Goal: Task Accomplishment & Management: Use online tool/utility

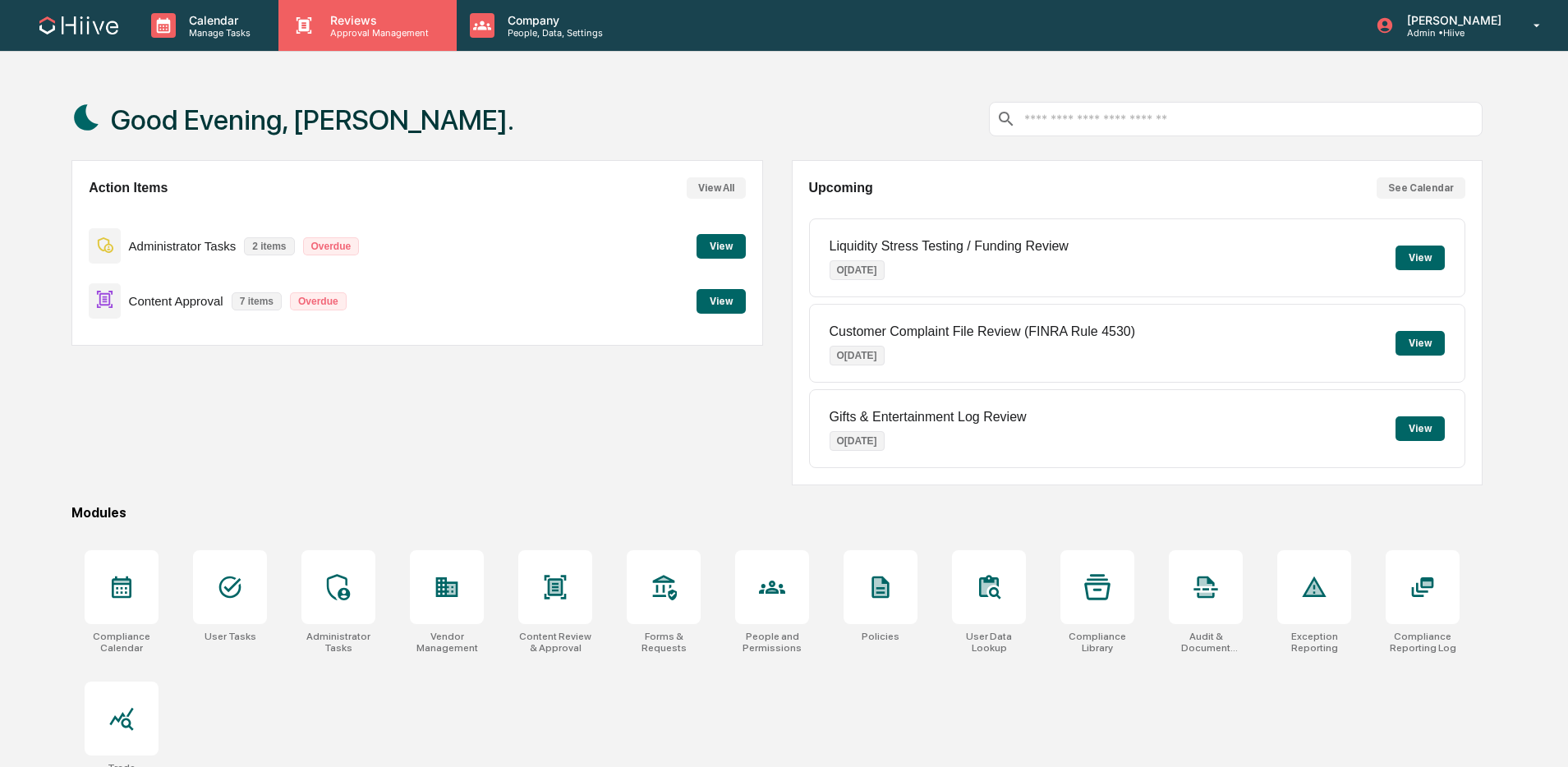
click at [375, 40] on div "Reviews Approval Management" at bounding box center [367, 25] width 178 height 51
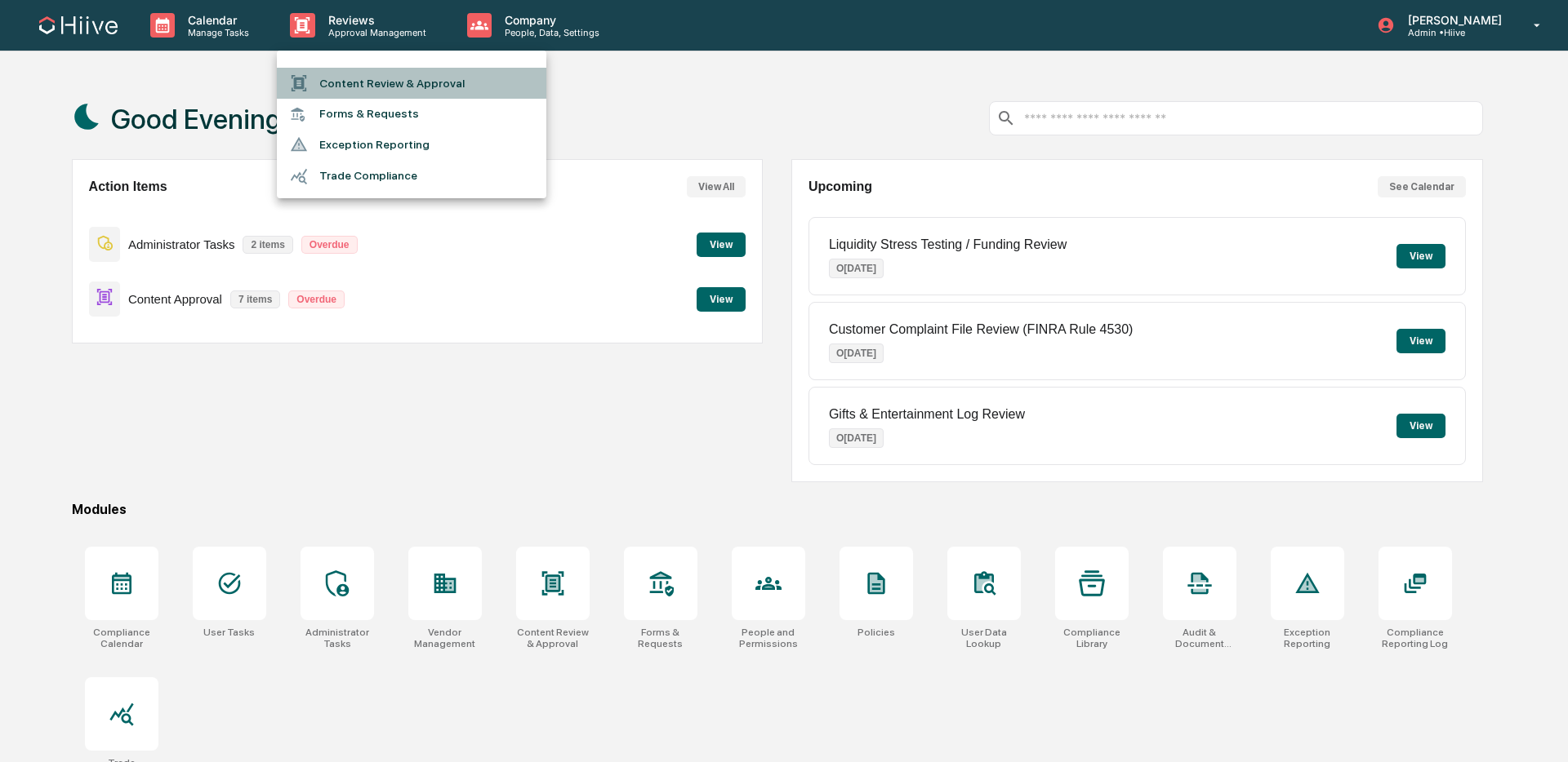
click at [375, 85] on li "Content Review & Approval" at bounding box center [411, 83] width 269 height 31
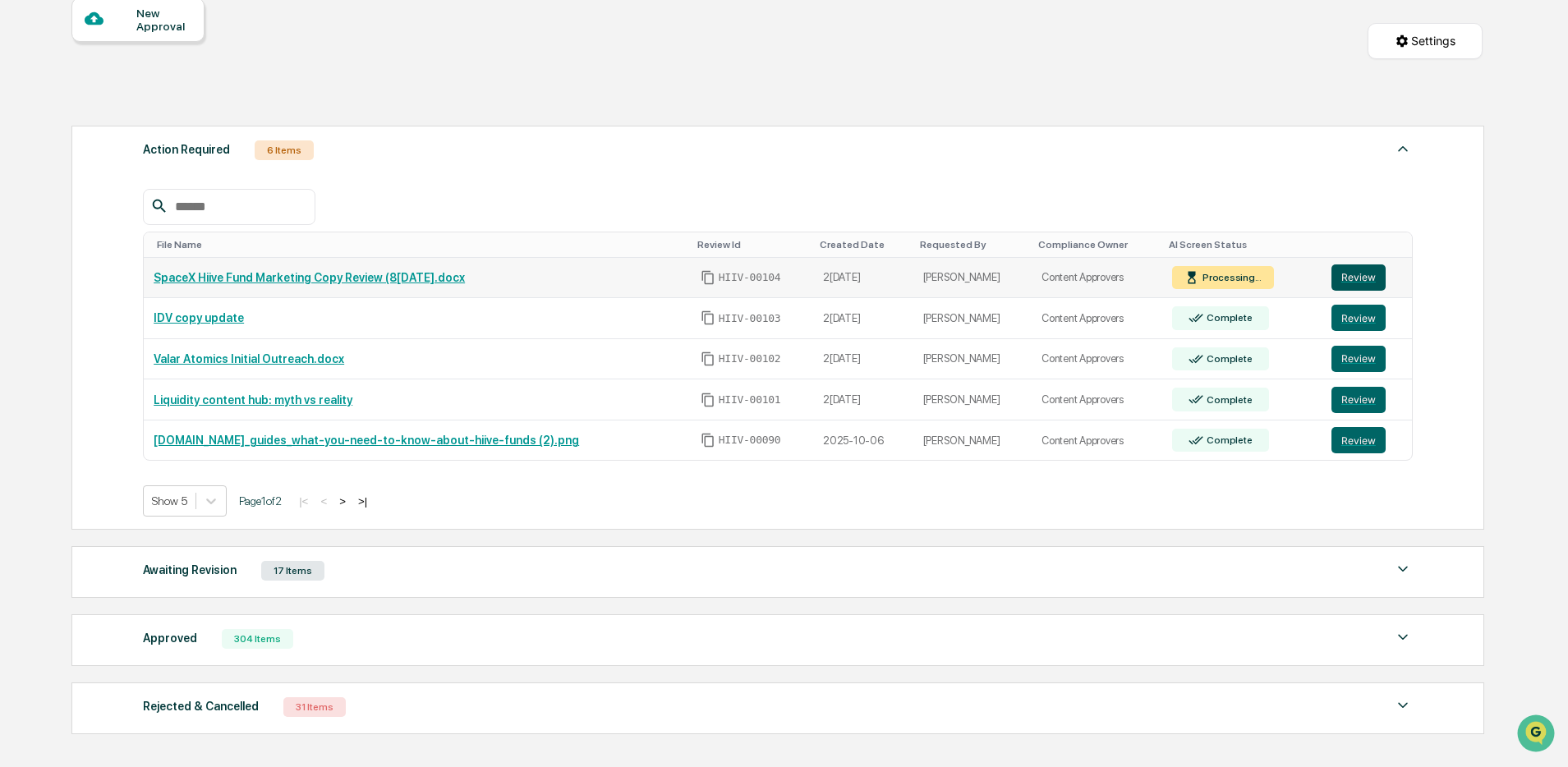
click at [1355, 284] on button "Review" at bounding box center [1359, 277] width 55 height 26
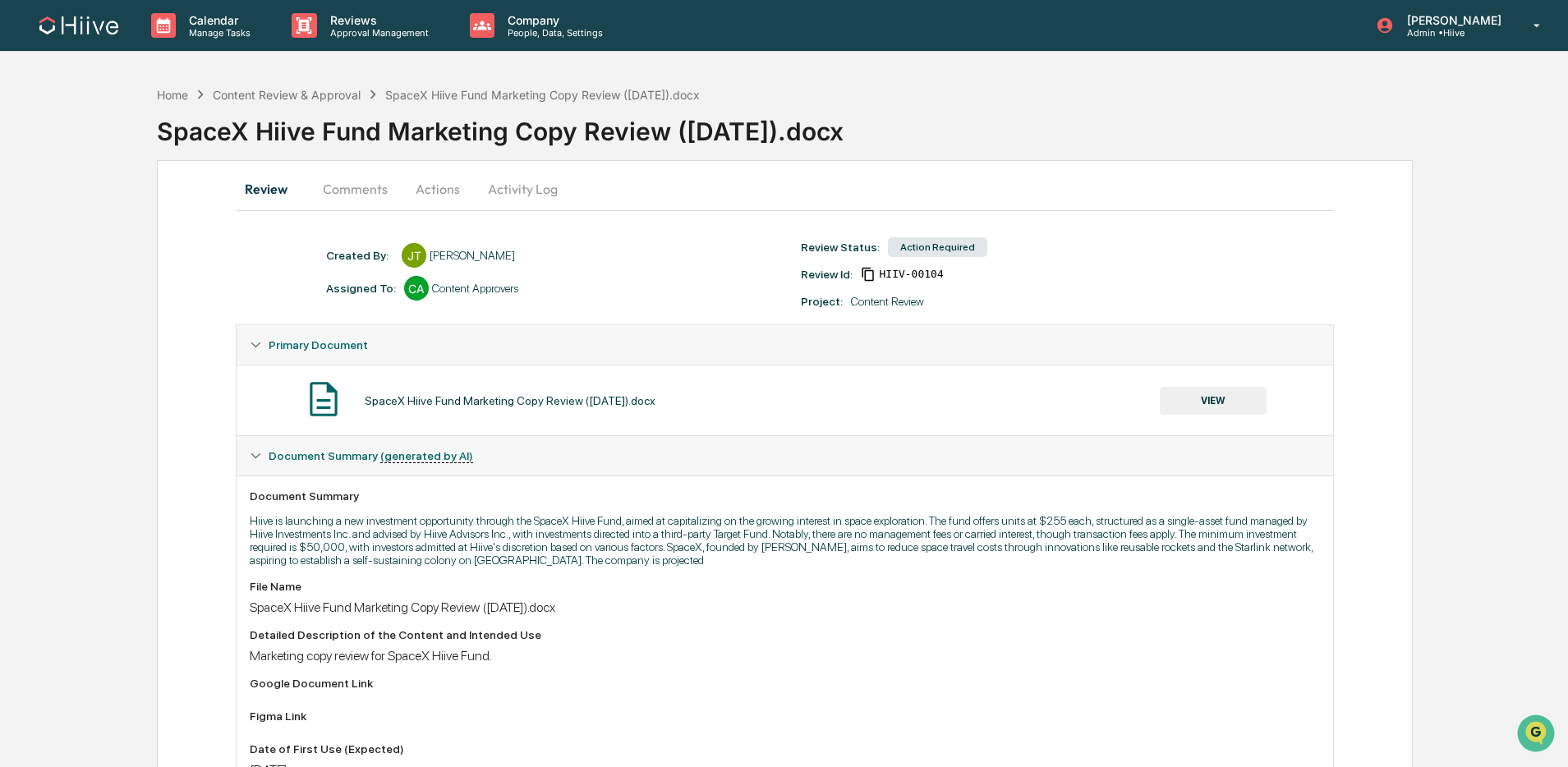
scroll to position [175, 0]
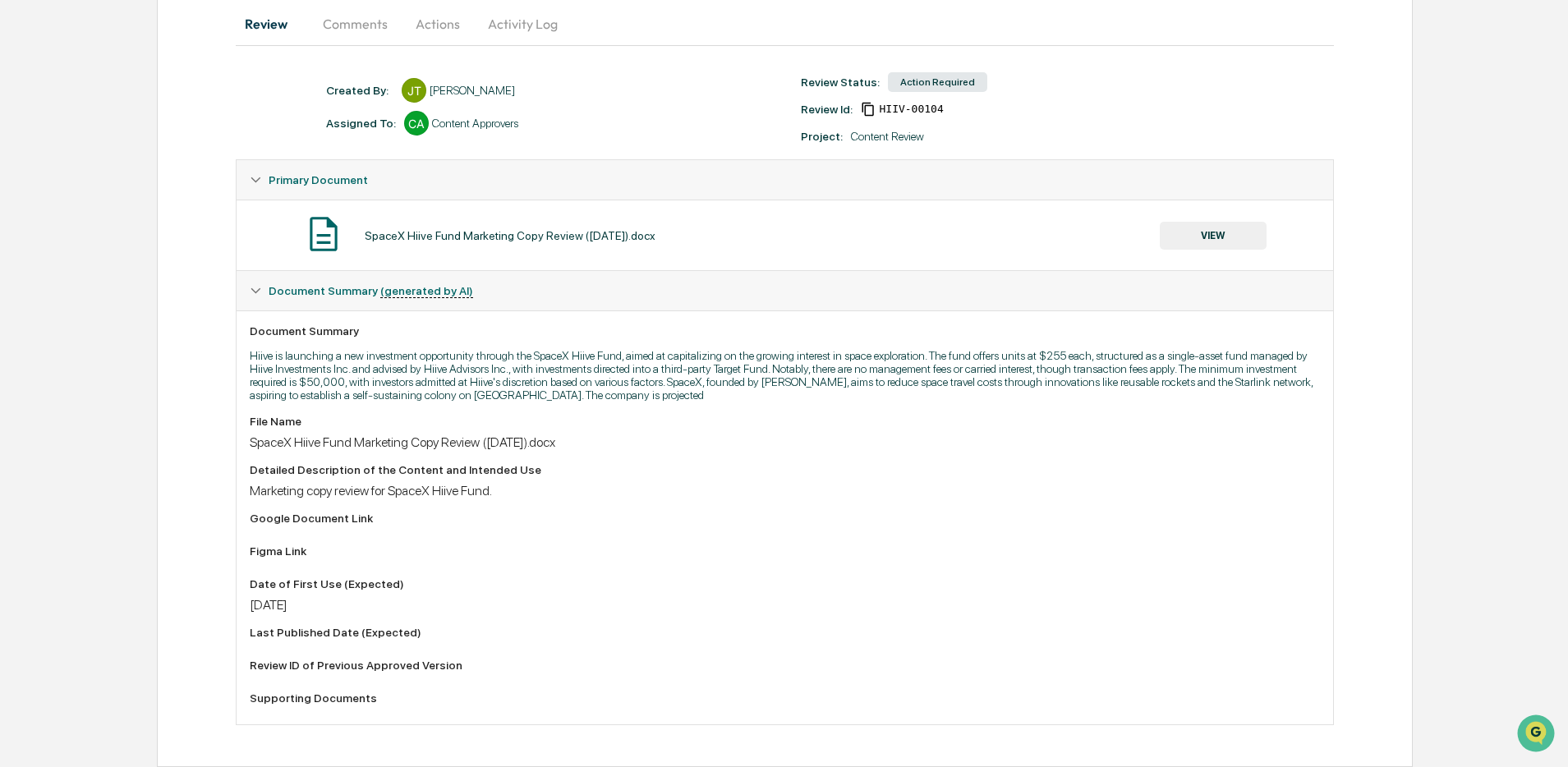
click at [1209, 229] on button "VIEW" at bounding box center [1213, 235] width 106 height 28
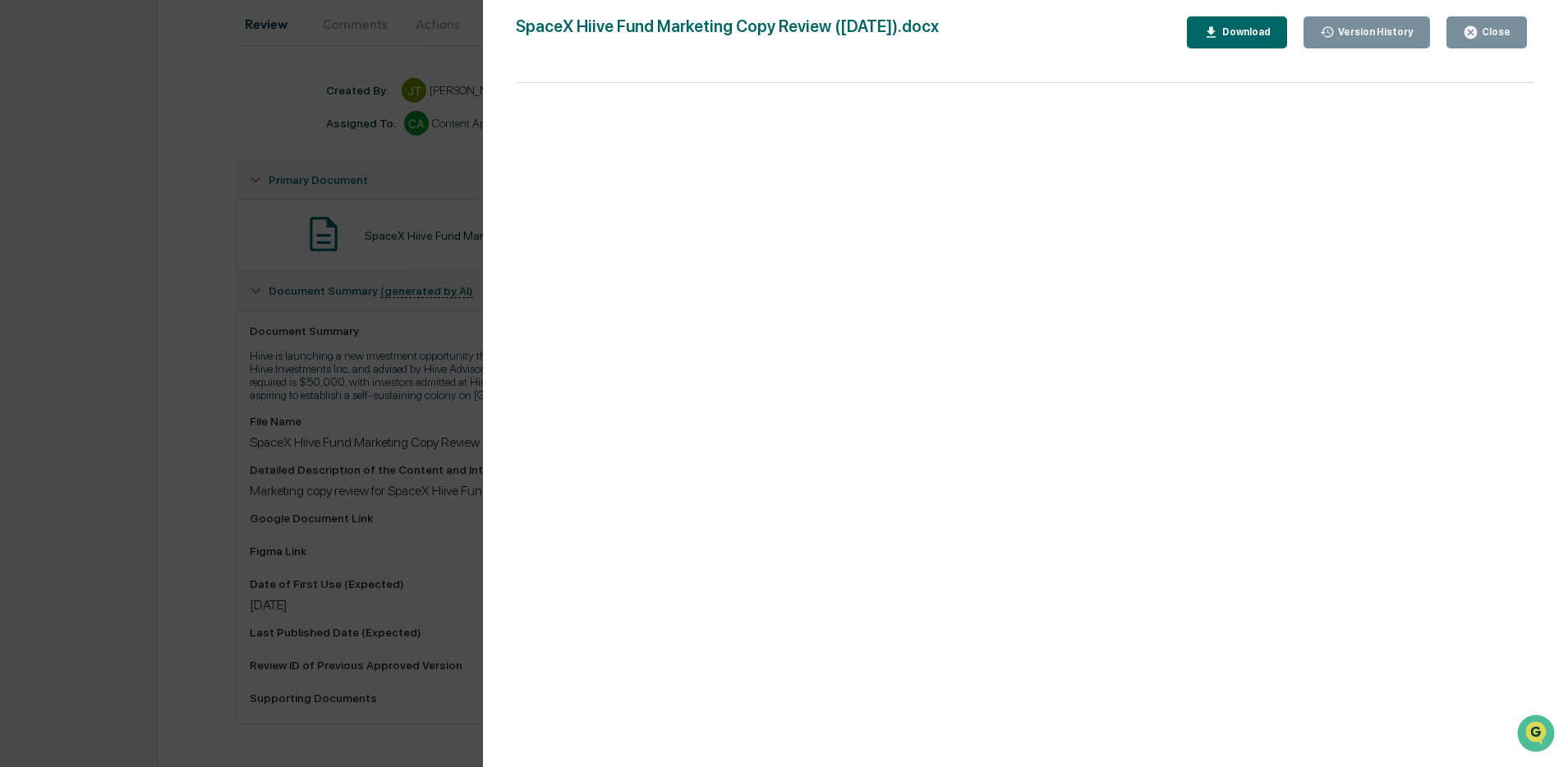
click at [1488, 39] on div "Close" at bounding box center [1487, 32] width 47 height 15
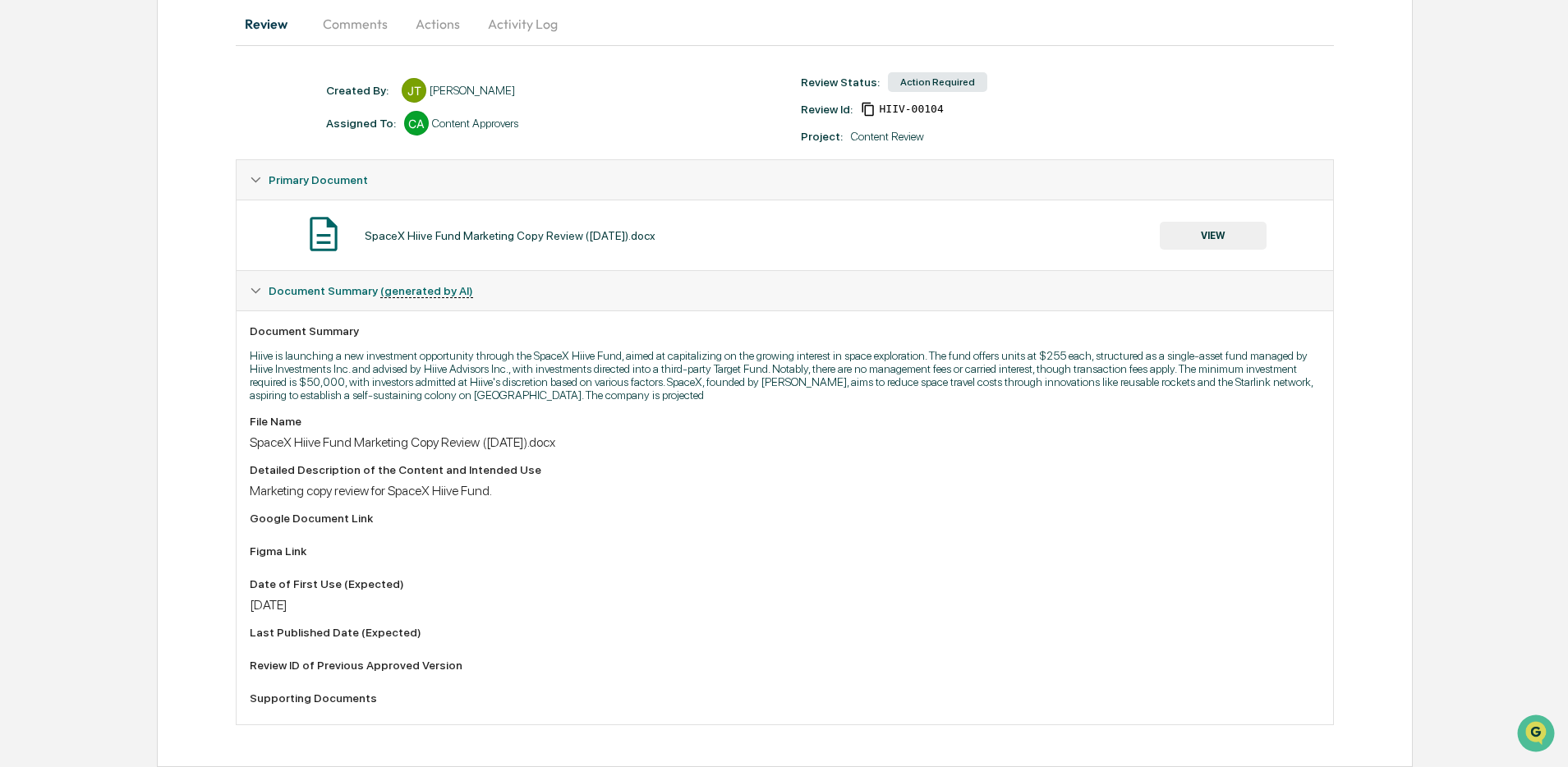
scroll to position [0, 0]
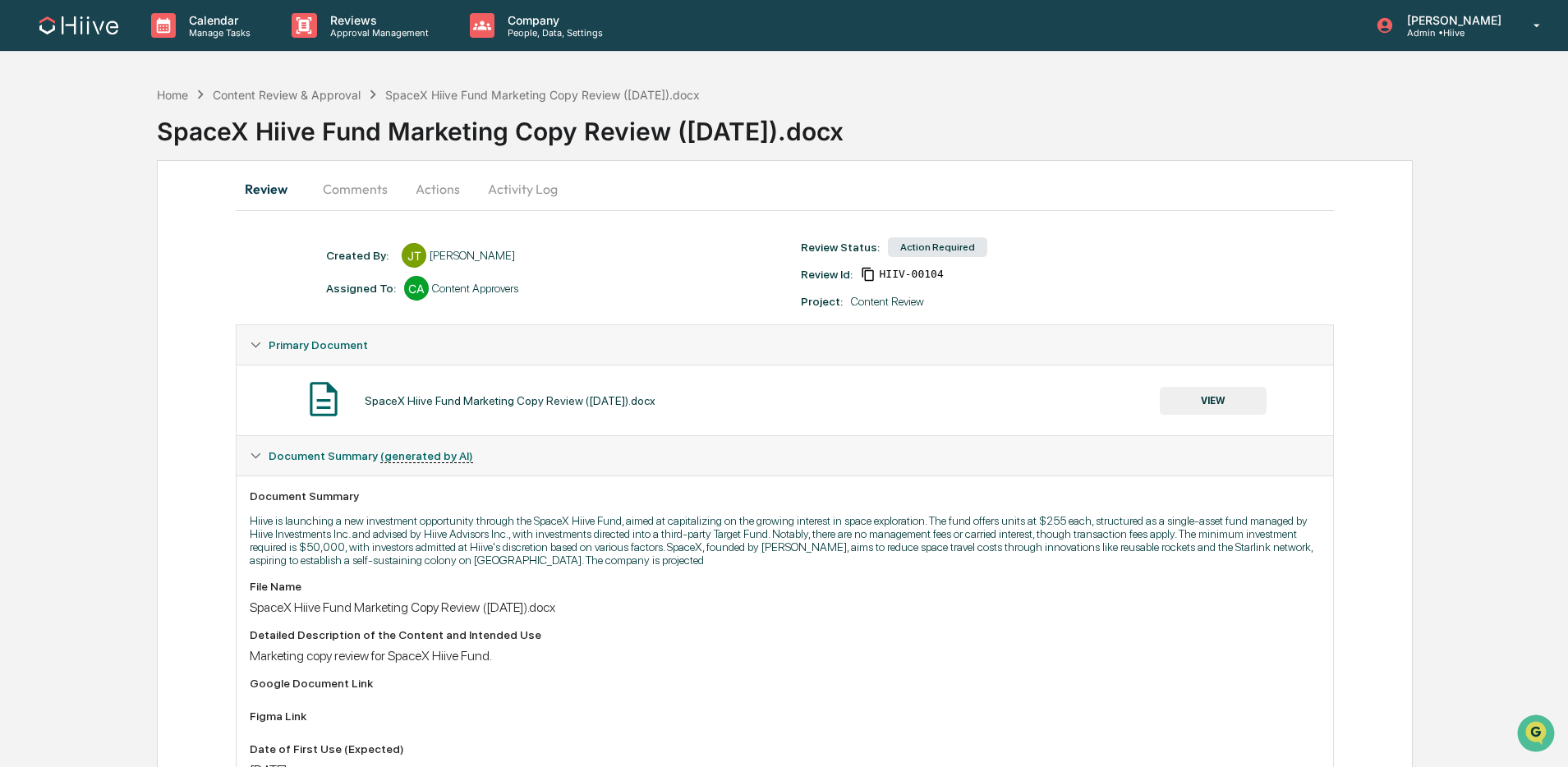
click at [514, 188] on button "Activity Log" at bounding box center [523, 189] width 97 height 39
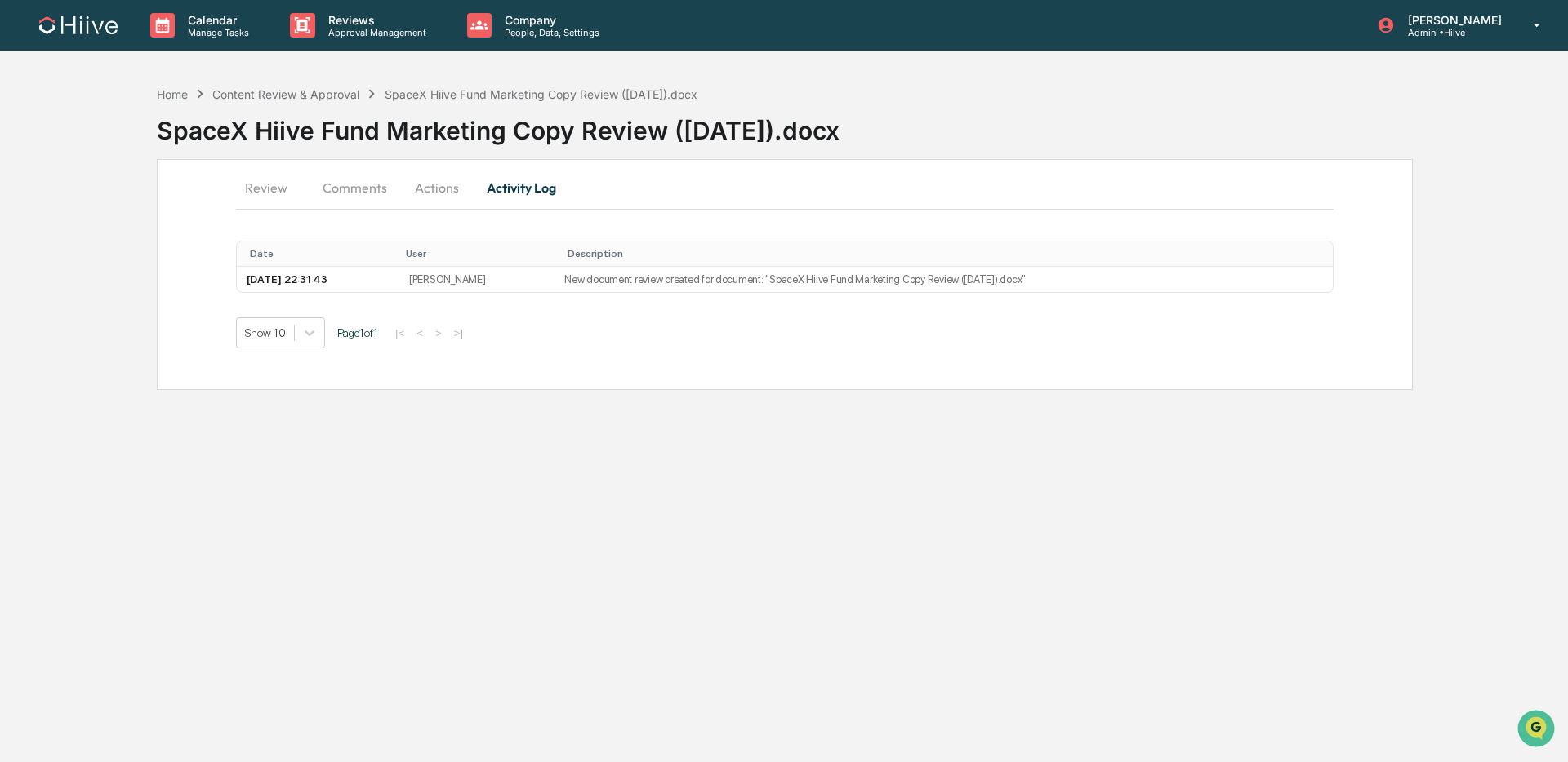
click at [456, 192] on button "Actions" at bounding box center [436, 187] width 74 height 39
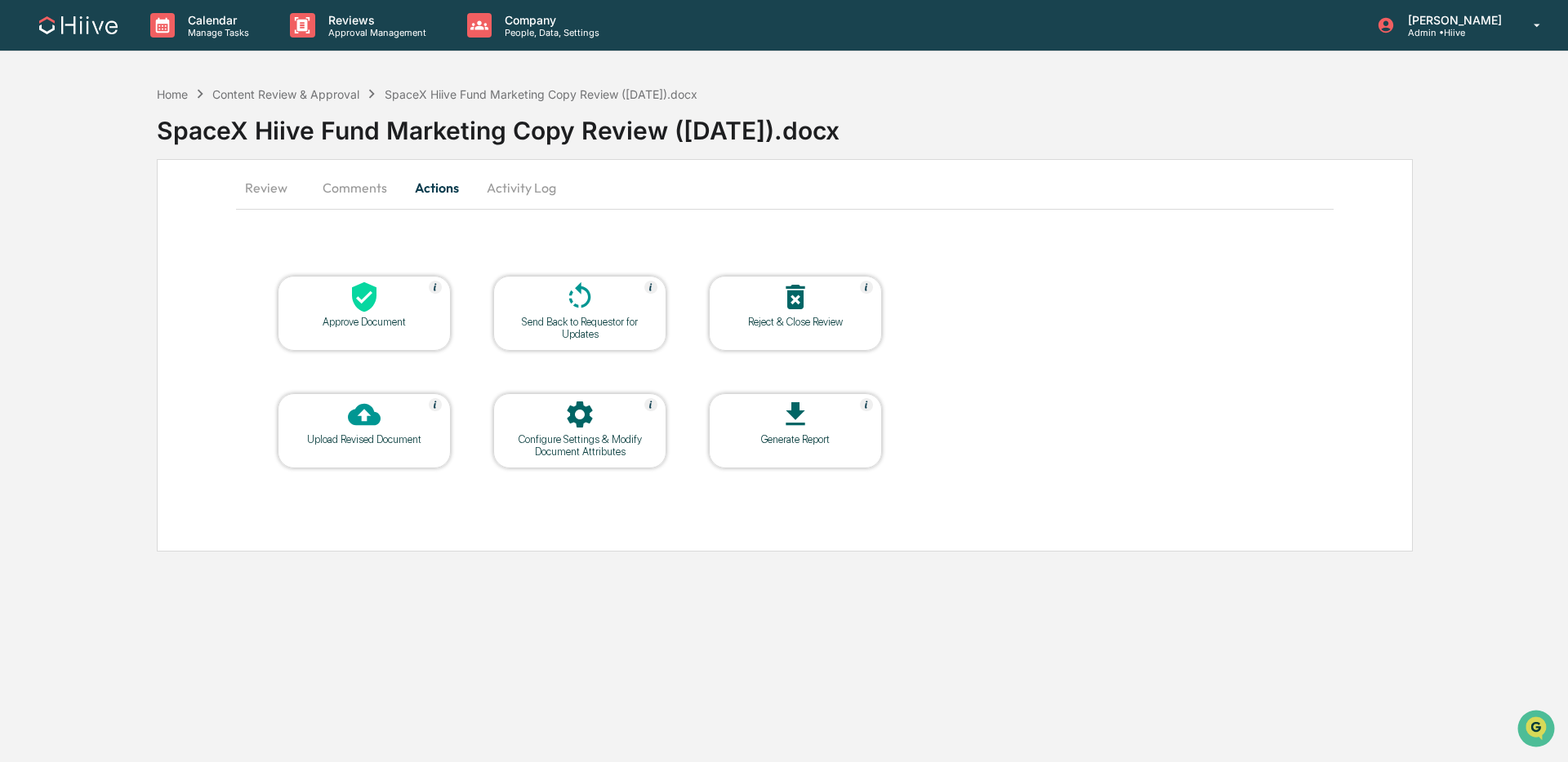
click at [588, 291] on icon at bounding box center [580, 295] width 22 height 26
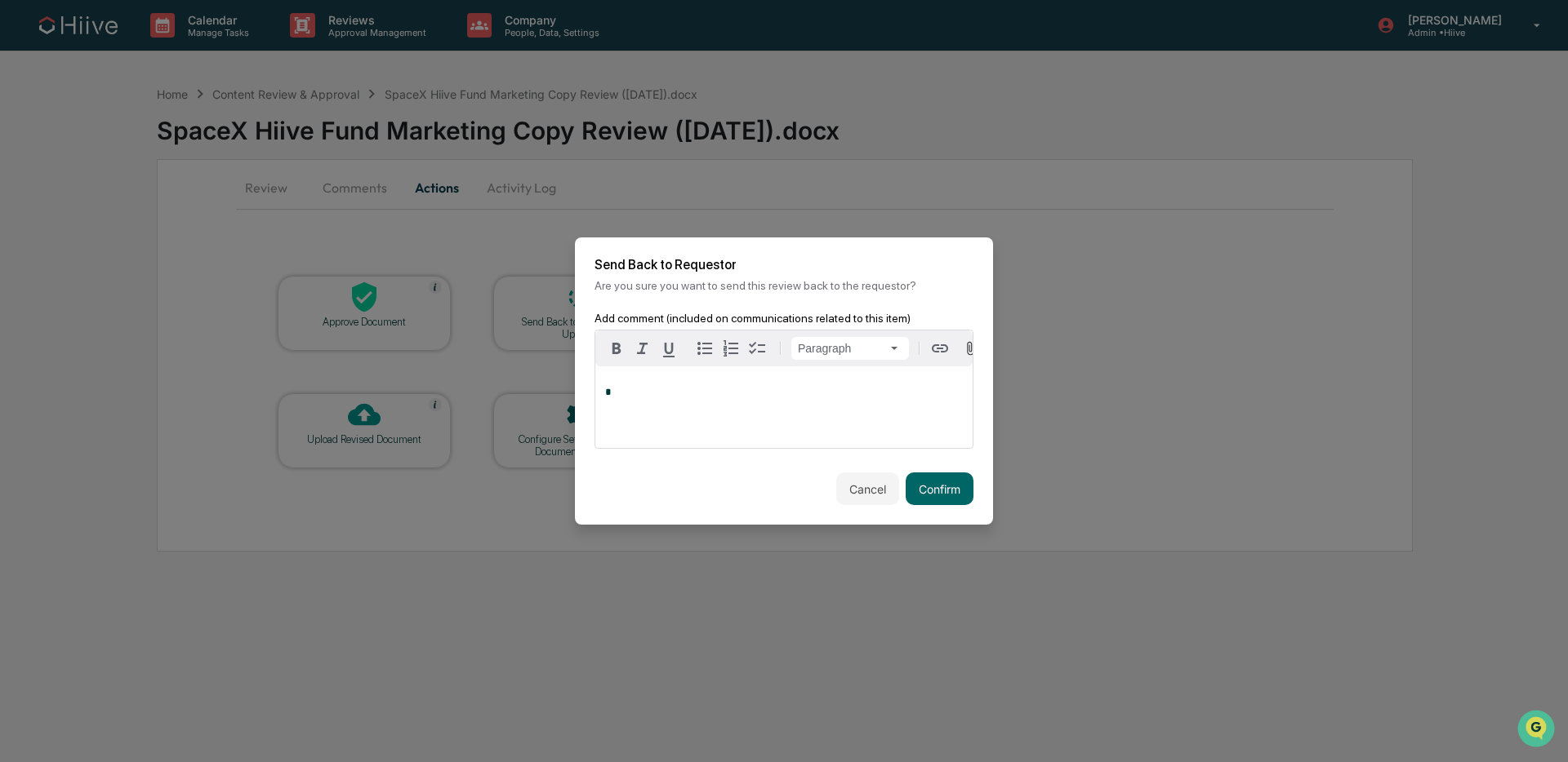
click at [673, 392] on p "*" at bounding box center [784, 393] width 358 height 12
click at [864, 489] on button "Cancel" at bounding box center [867, 488] width 63 height 33
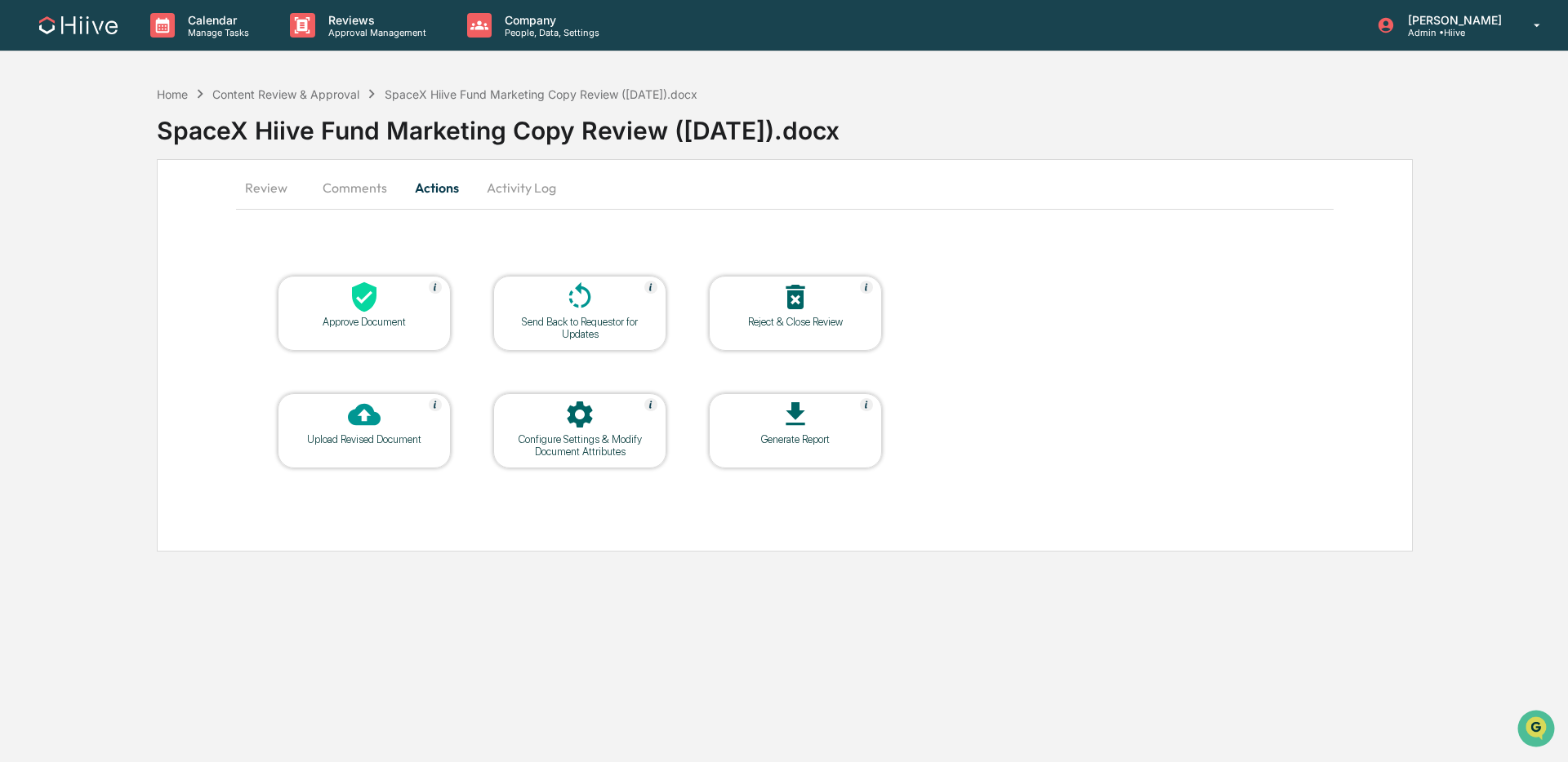
click at [260, 187] on button "Review" at bounding box center [273, 187] width 74 height 39
